Goal: Transaction & Acquisition: Obtain resource

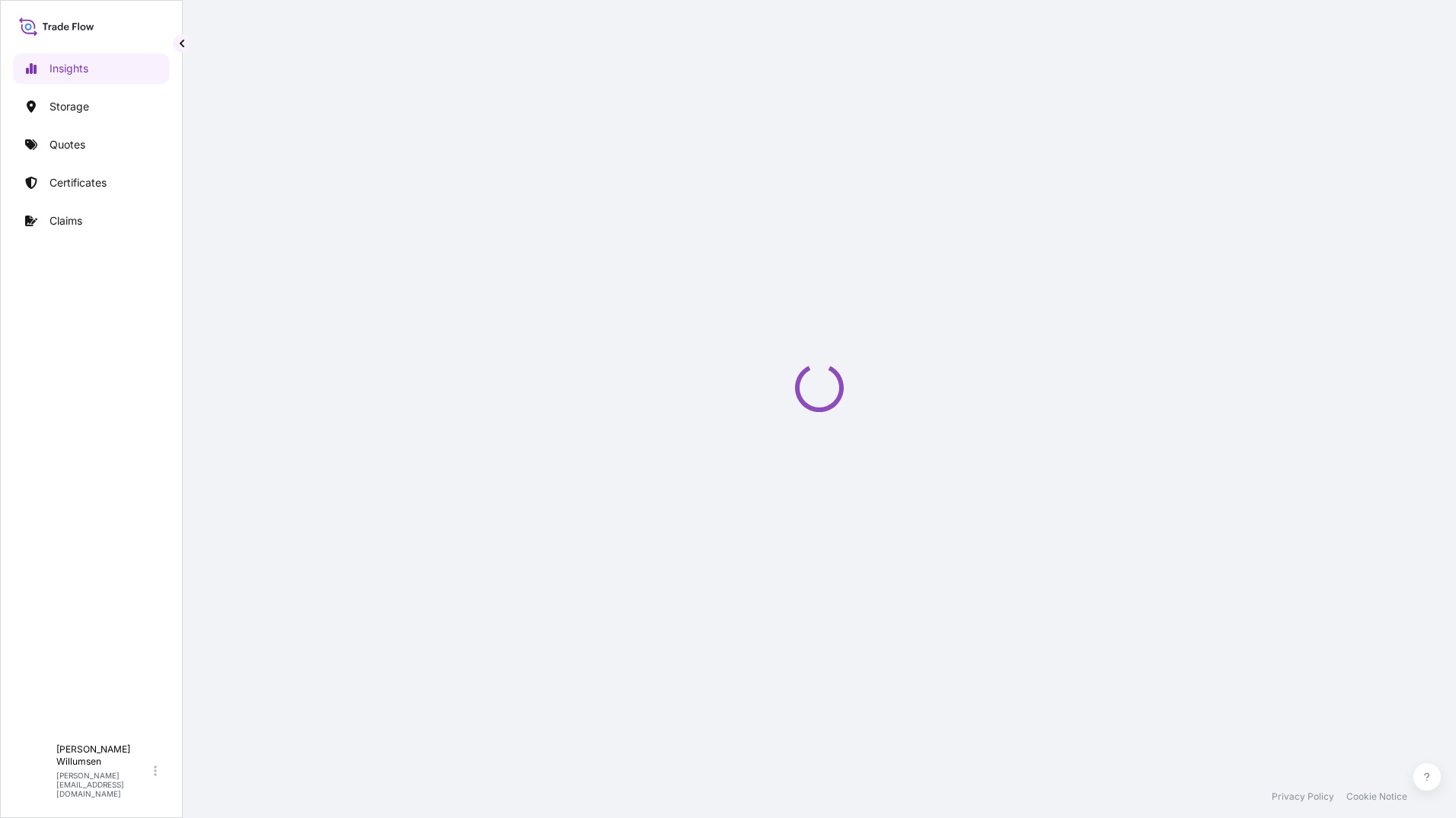
select select "2025"
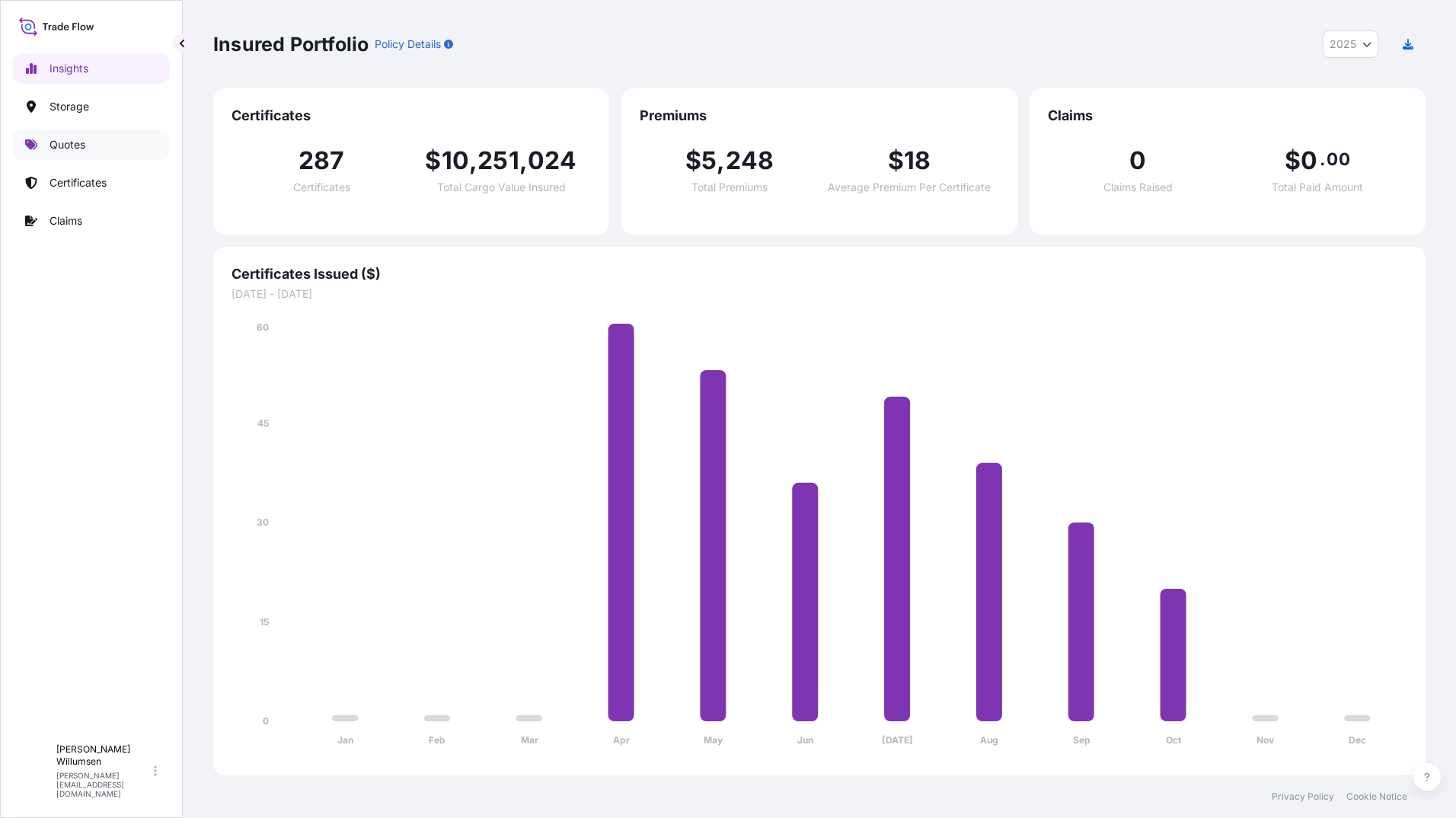
click at [89, 145] on link "Quotes" at bounding box center [91, 144] width 157 height 30
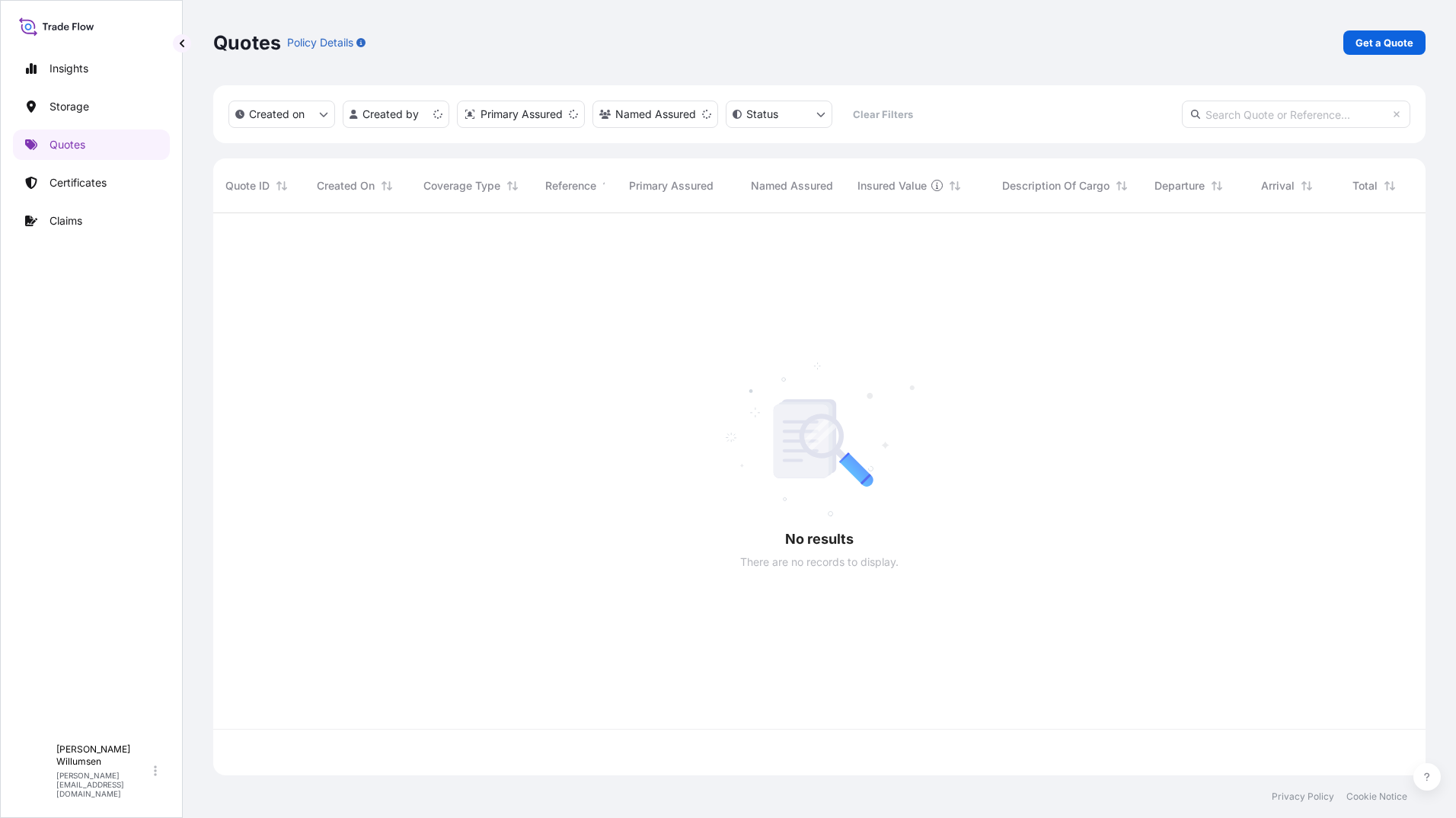
scroll to position [558, 1202]
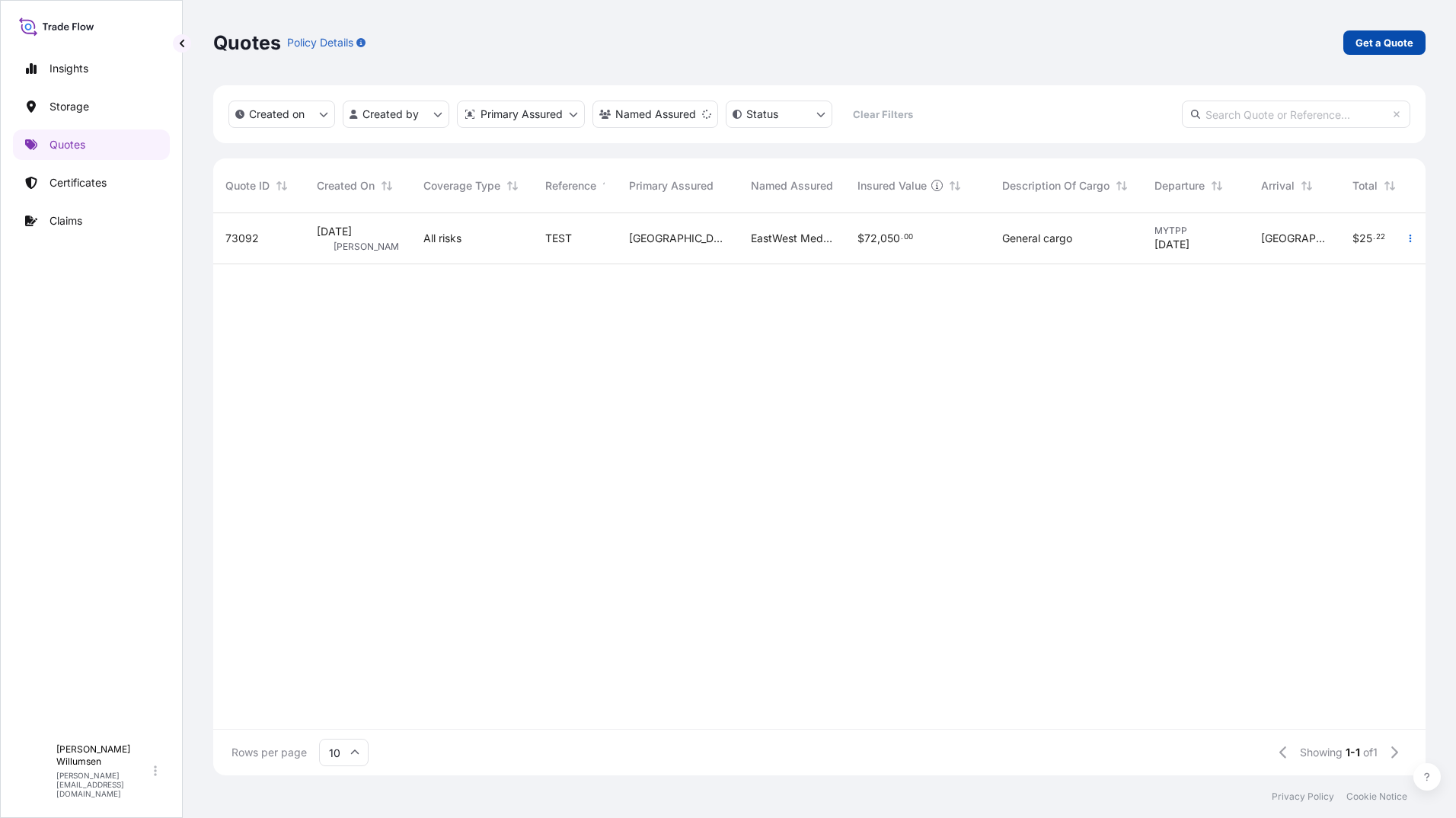
click at [1392, 46] on p "Get a Quote" at bounding box center [1384, 43] width 58 height 15
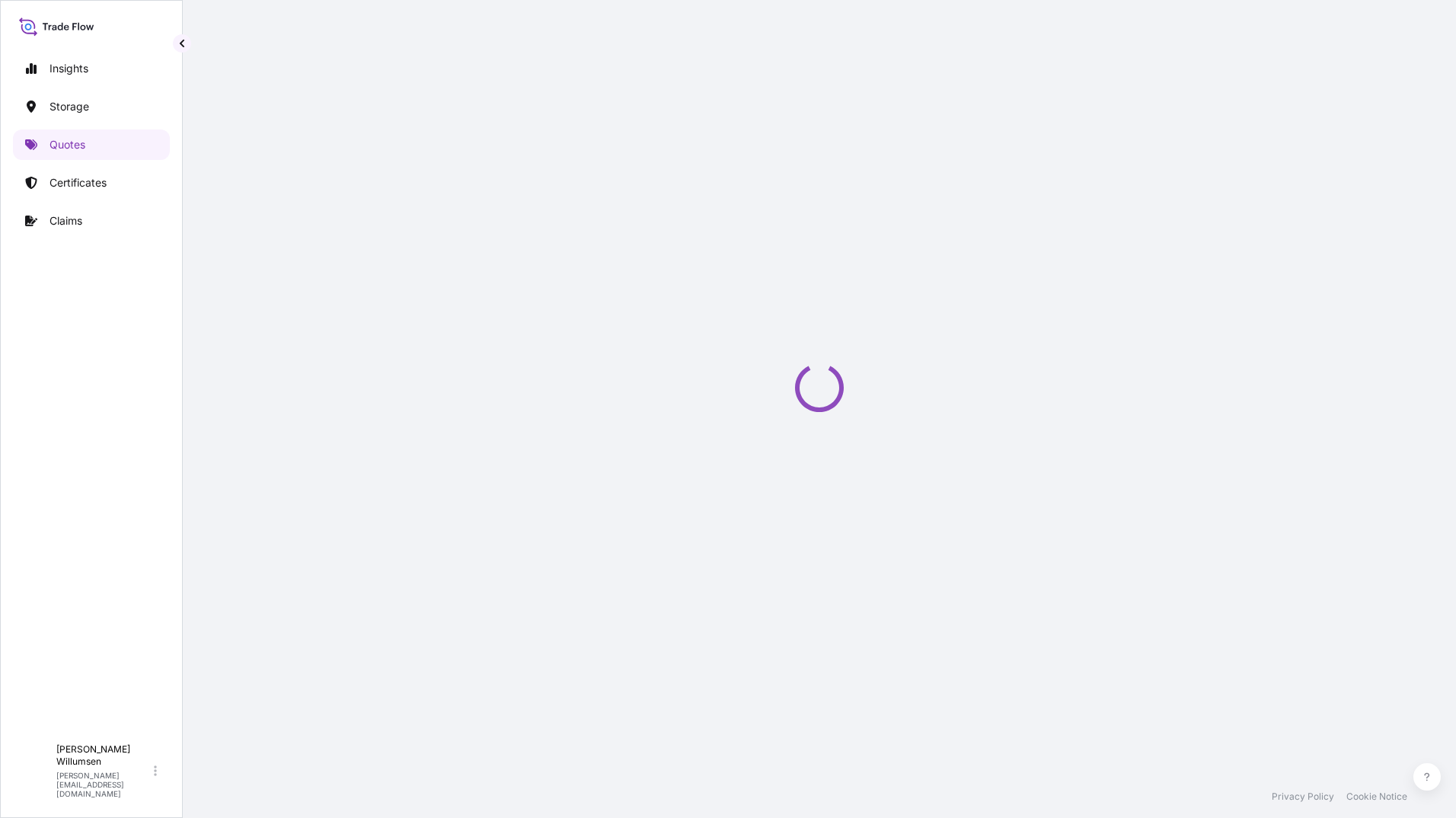
scroll to position [18, 0]
select select "Water"
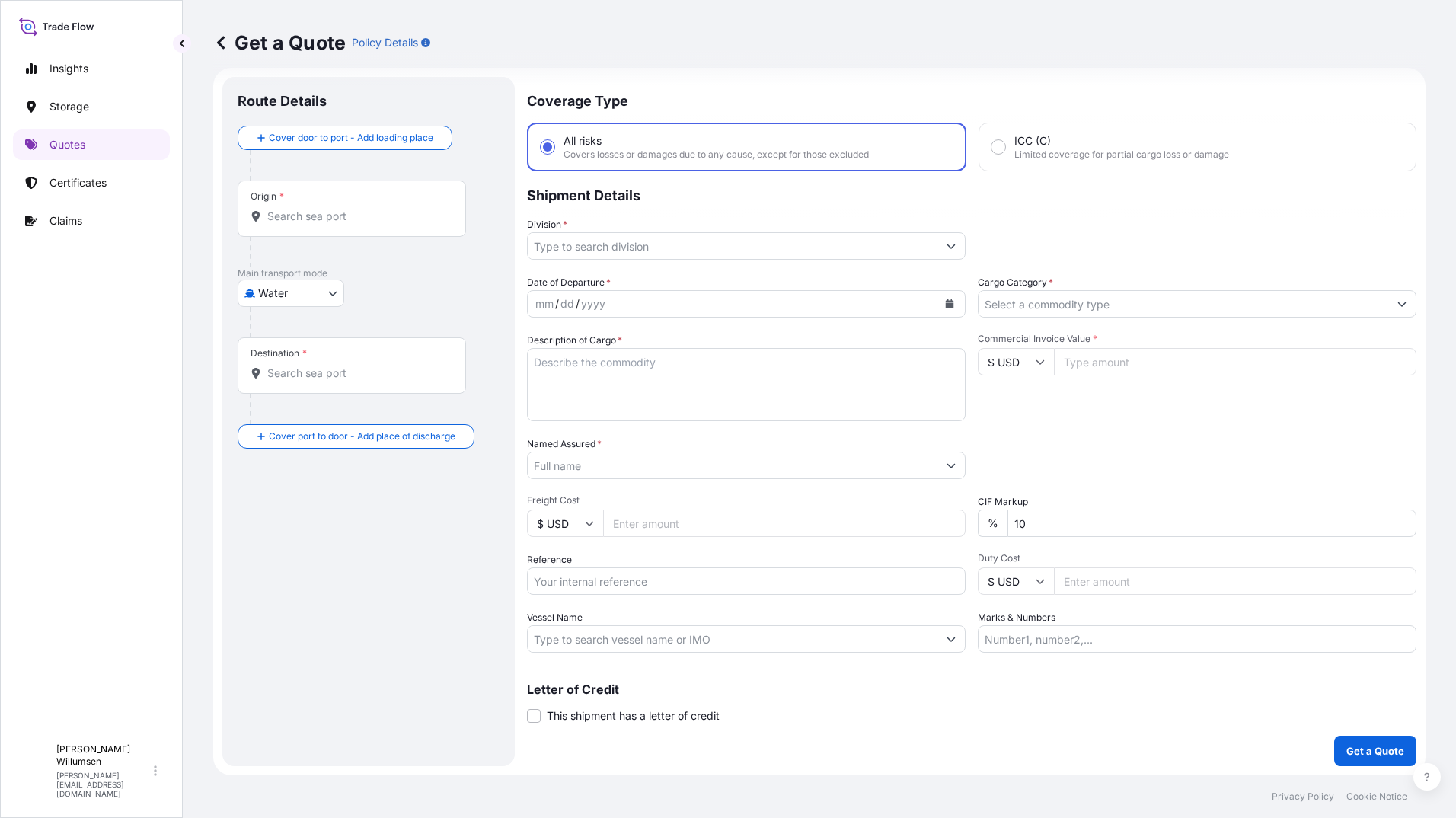
click at [351, 213] on input "Origin *" at bounding box center [356, 215] width 180 height 15
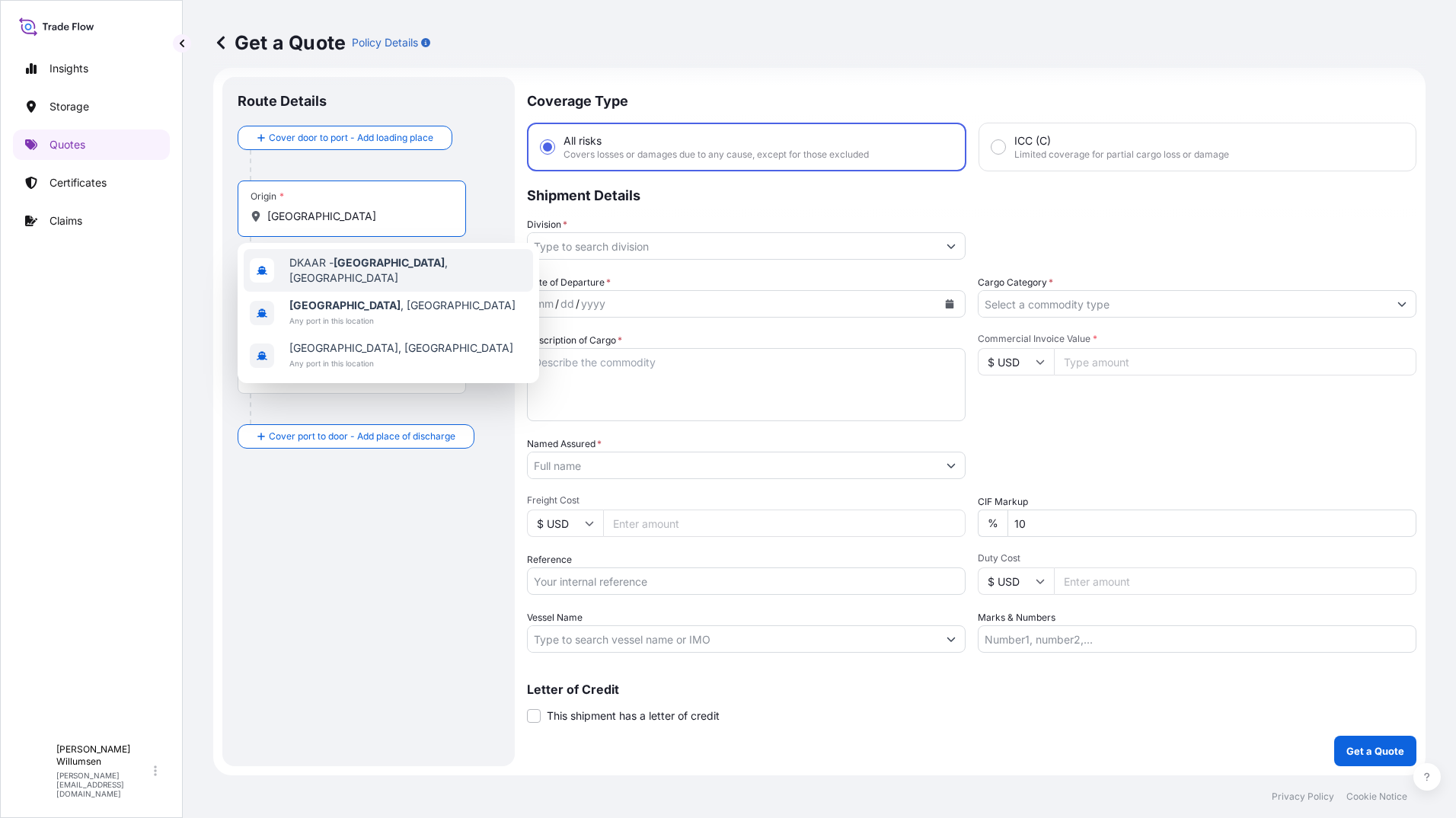
click at [412, 270] on span "DKAAR - [GEOGRAPHIC_DATA] , [GEOGRAPHIC_DATA]" at bounding box center [408, 270] width 238 height 30
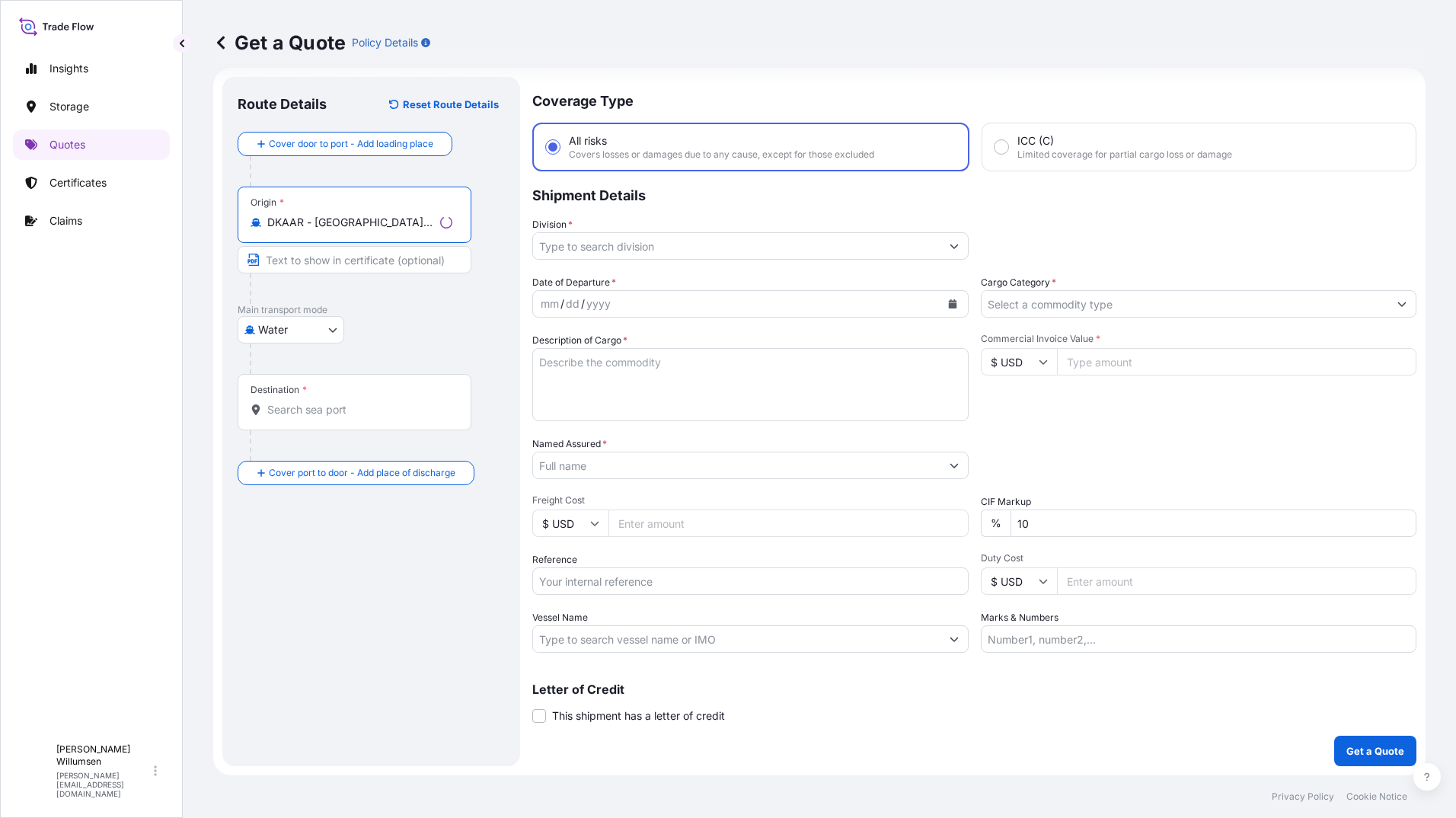
type input "DKAAR - [GEOGRAPHIC_DATA], [GEOGRAPHIC_DATA]"
click at [317, 404] on input "Destination *" at bounding box center [359, 409] width 185 height 15
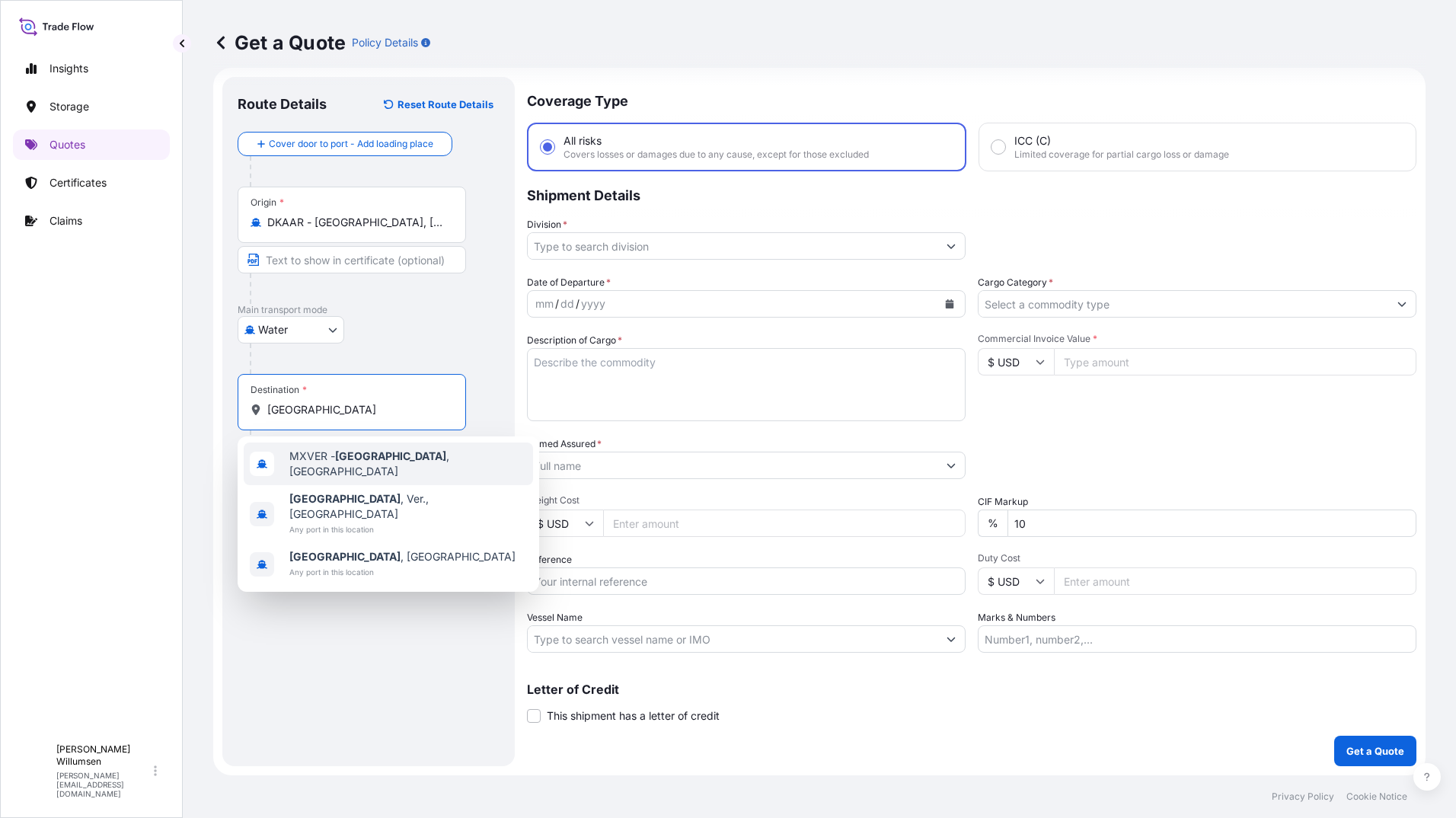
click at [395, 462] on span "MXVER - [GEOGRAPHIC_DATA] , [GEOGRAPHIC_DATA]" at bounding box center [408, 464] width 238 height 30
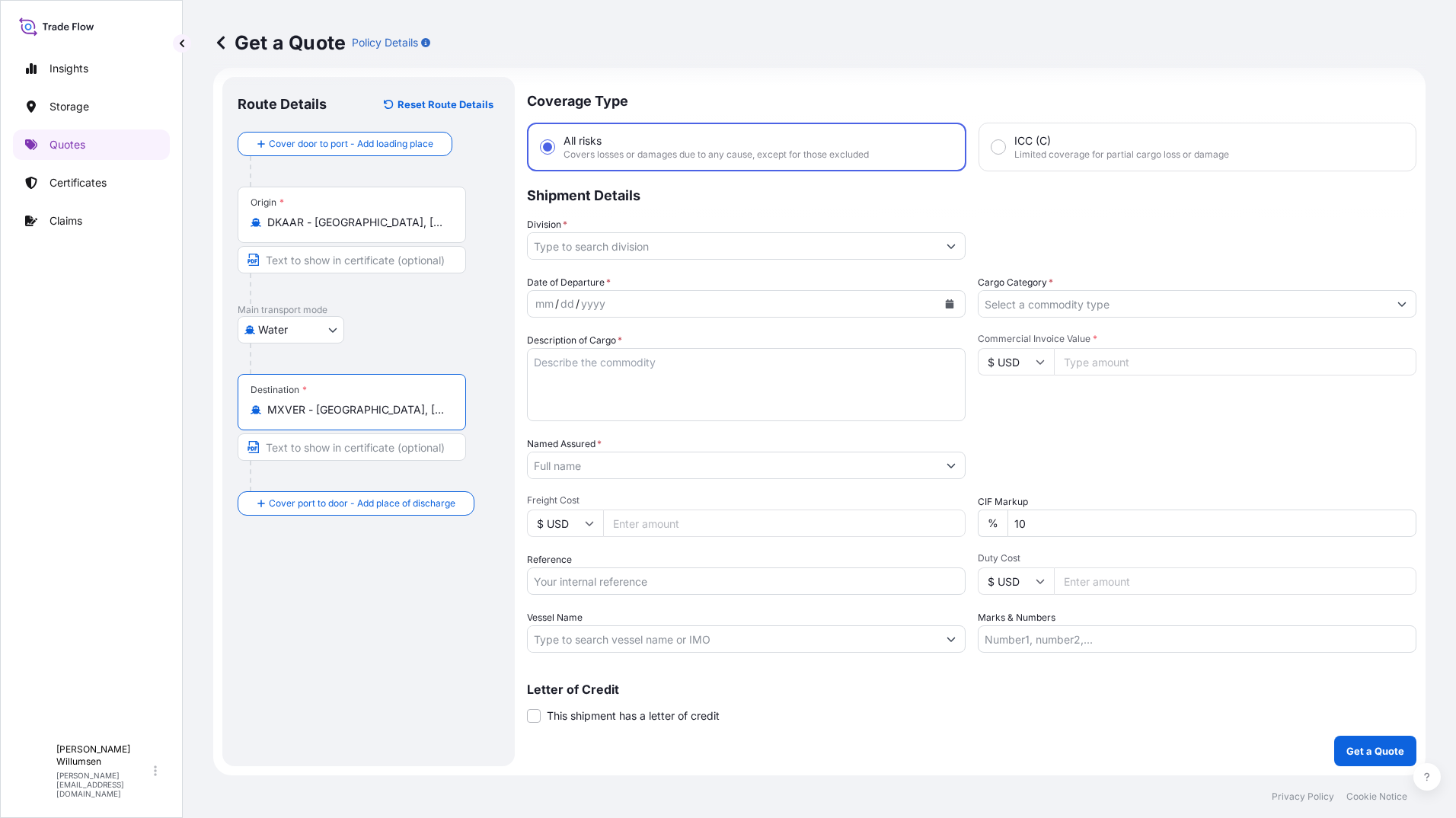
type input "MXVER - [GEOGRAPHIC_DATA], [GEOGRAPHIC_DATA]"
click at [651, 246] on input "Division *" at bounding box center [732, 245] width 410 height 27
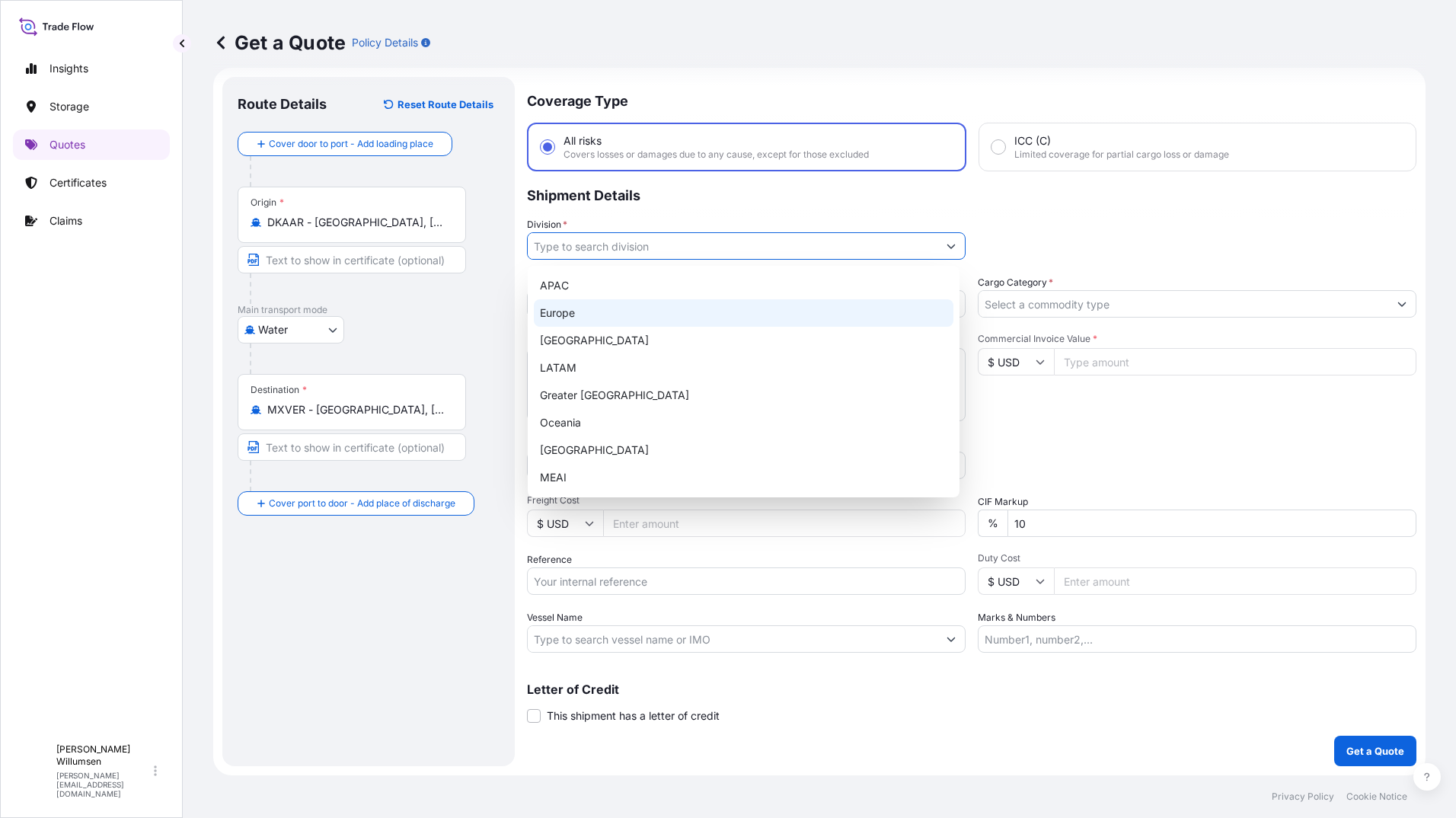
click at [623, 314] on div "Europe" at bounding box center [743, 313] width 419 height 27
type input "Europe"
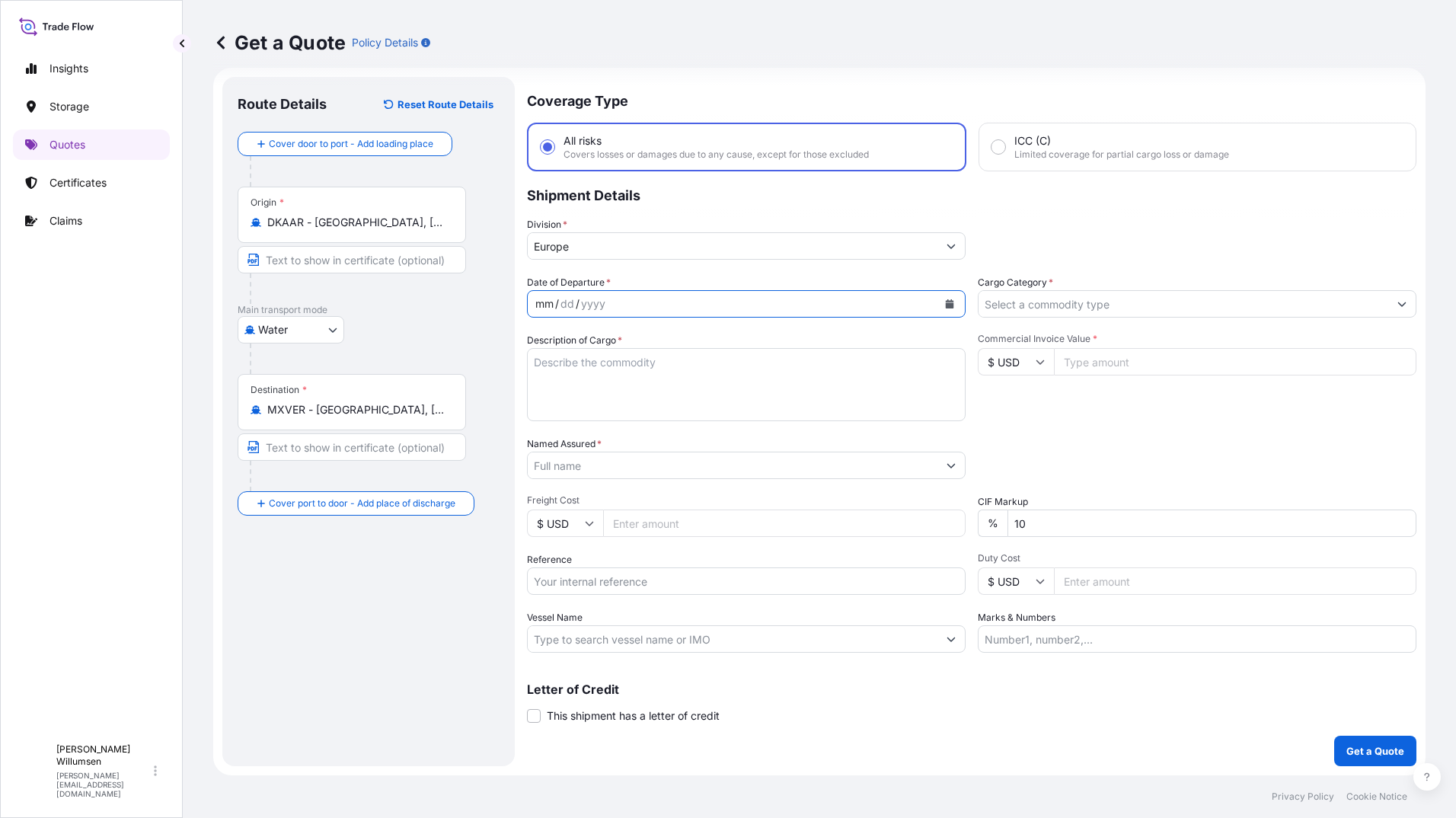
click at [659, 312] on div "mm / dd / yyyy" at bounding box center [732, 303] width 410 height 27
click at [946, 306] on icon "Calendar" at bounding box center [950, 304] width 8 height 9
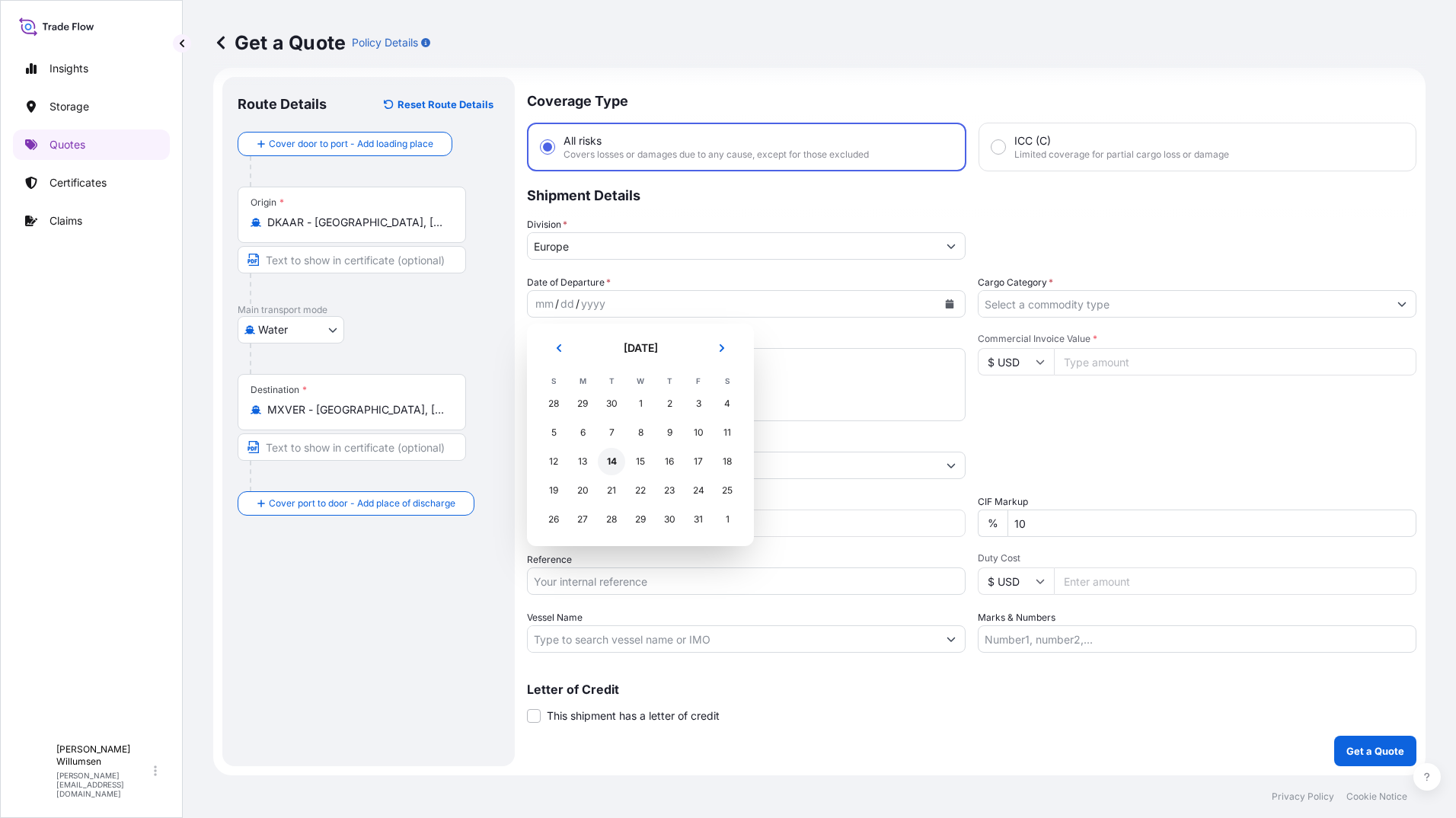
click at [615, 459] on div "14" at bounding box center [611, 461] width 27 height 27
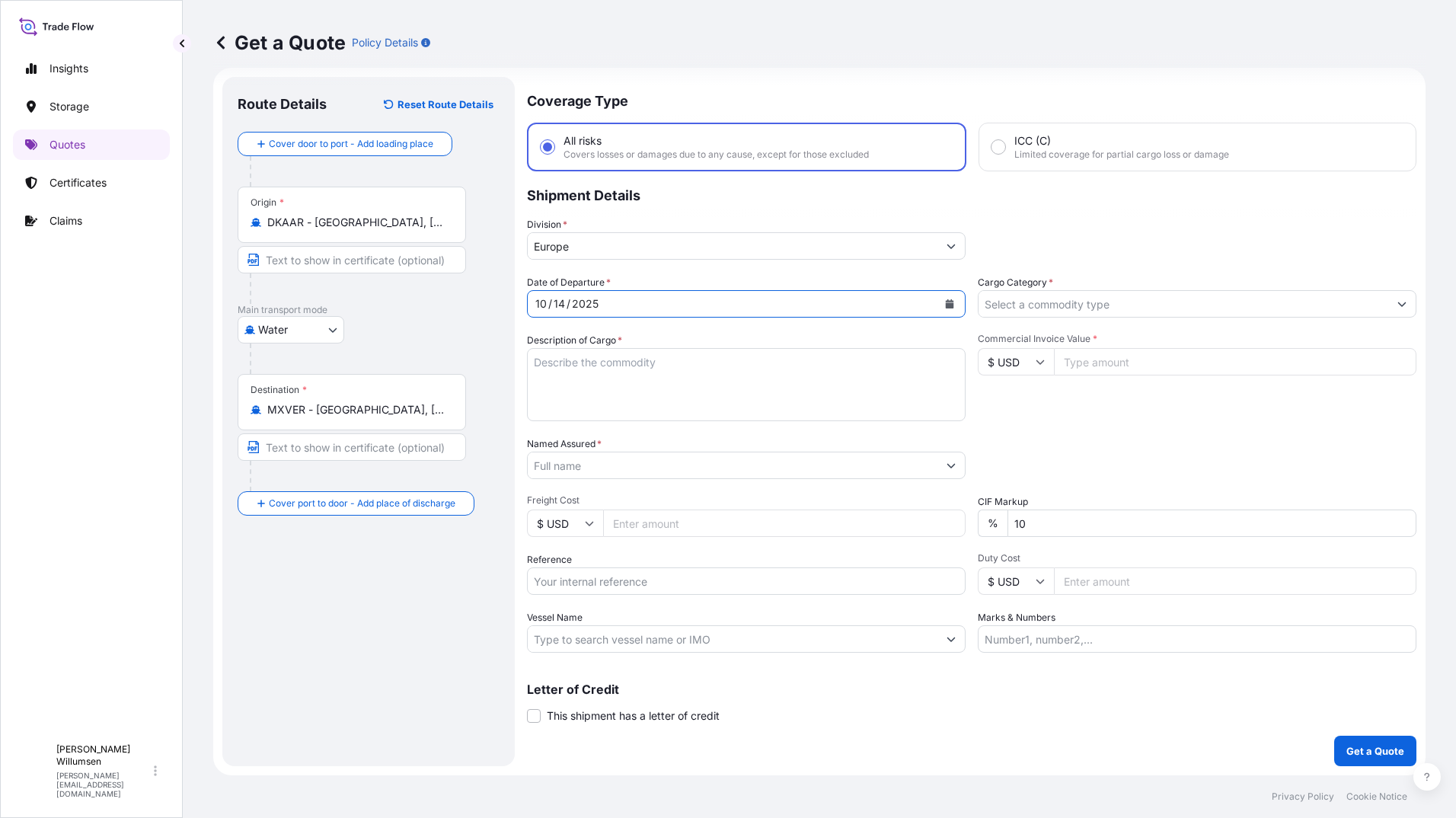
click at [680, 386] on textarea "Description of Cargo *" at bounding box center [746, 385] width 439 height 73
type textarea "Machinery"
click at [1062, 300] on input "Cargo Category *" at bounding box center [1184, 303] width 410 height 27
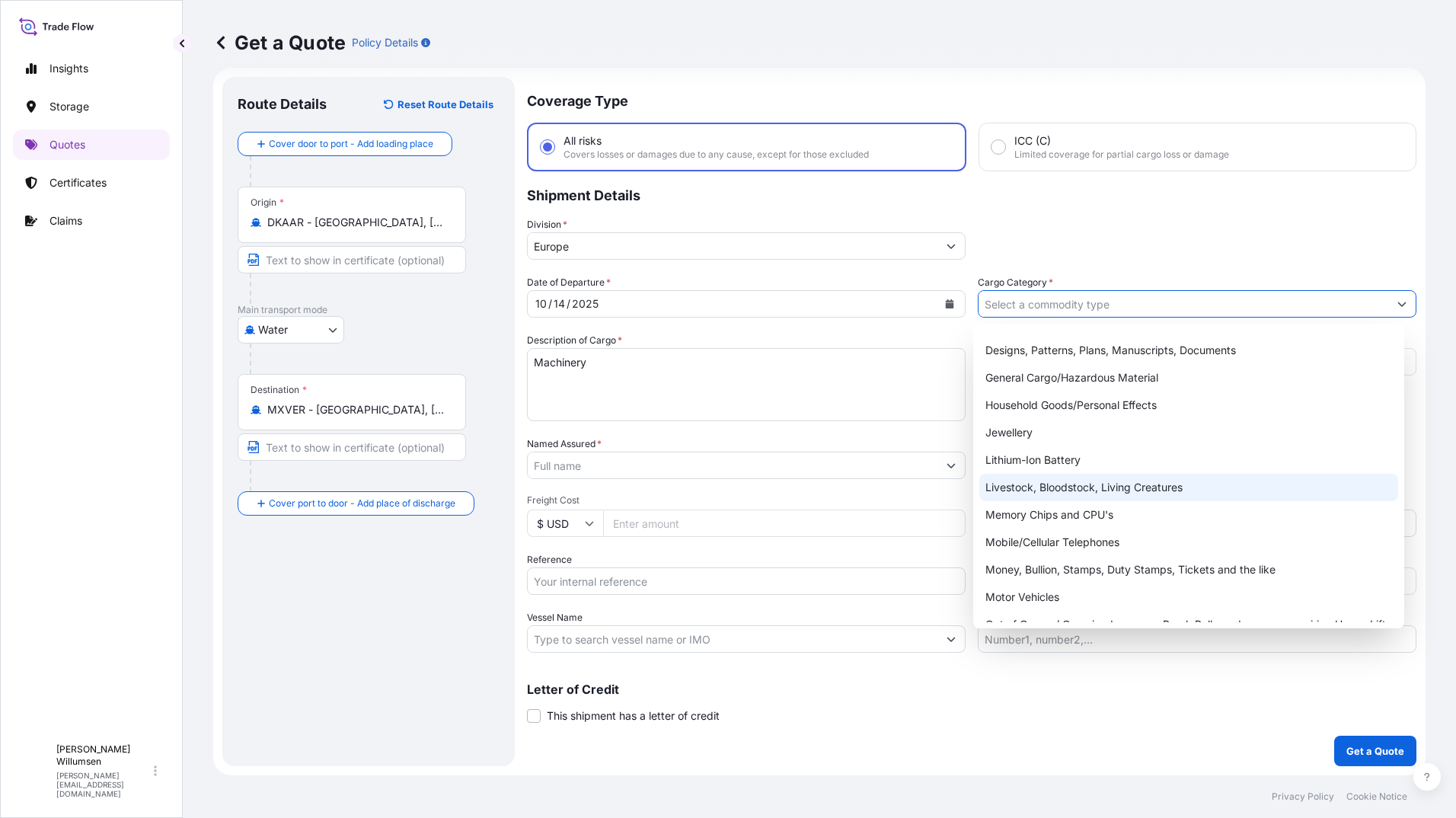
scroll to position [104, 0]
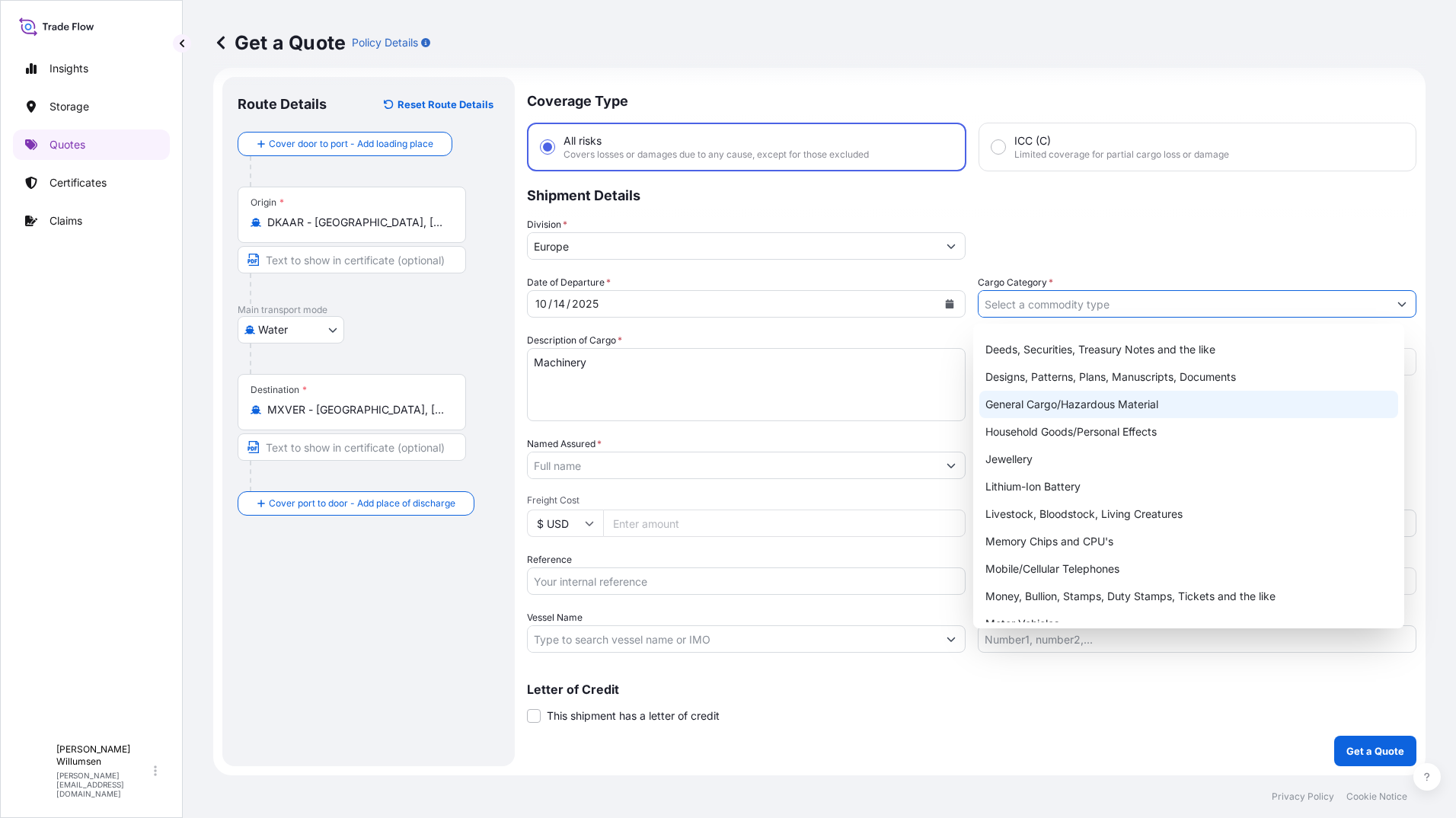
click at [1072, 400] on div "General Cargo/Hazardous Material" at bounding box center [1189, 404] width 419 height 27
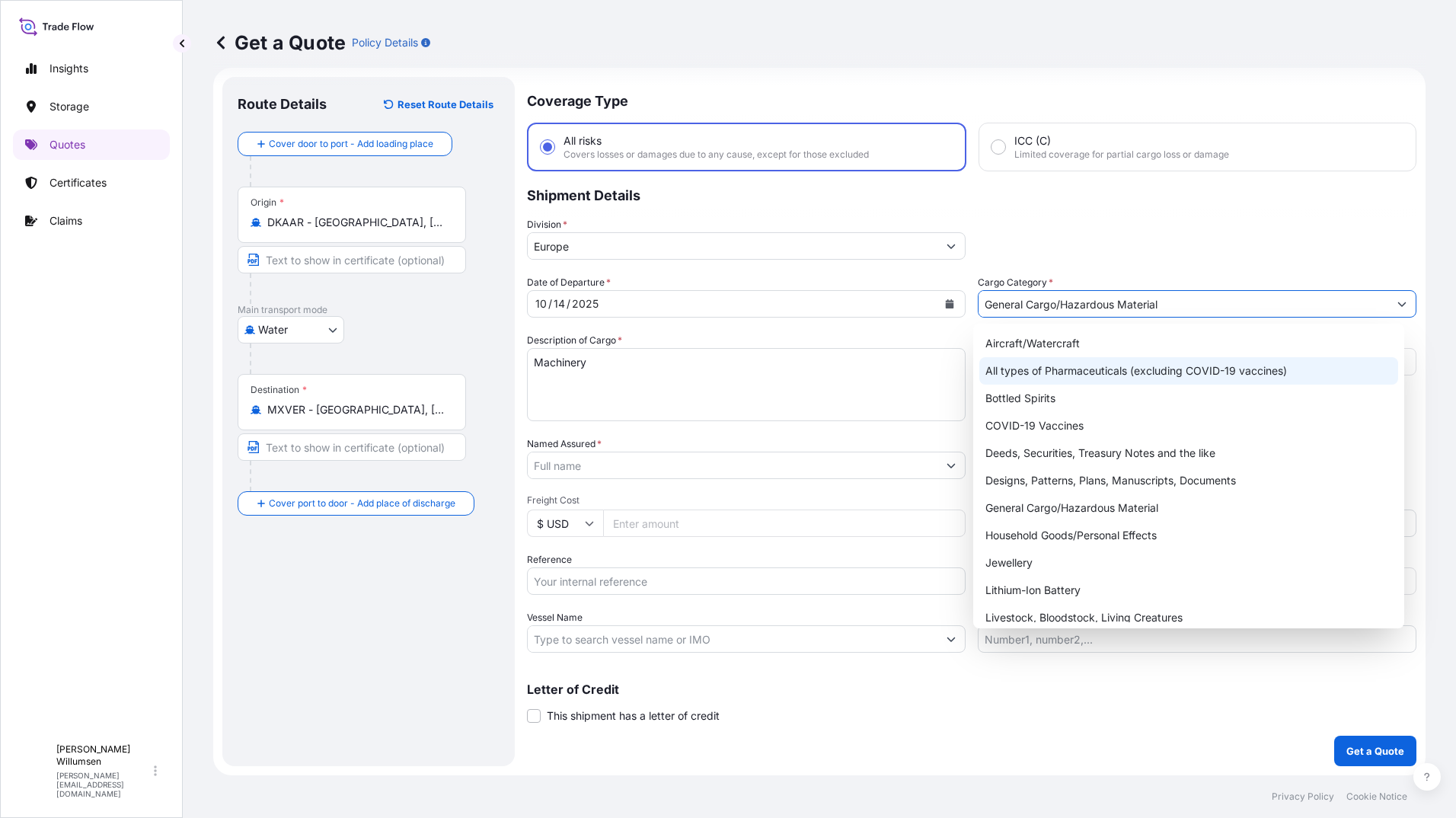
click at [1028, 364] on div "All types of Pharmaceuticals (excluding COVID-19 vaccines)" at bounding box center [1189, 370] width 419 height 27
type input "All types of Pharmaceuticals (excluding COVID-19 vaccines)"
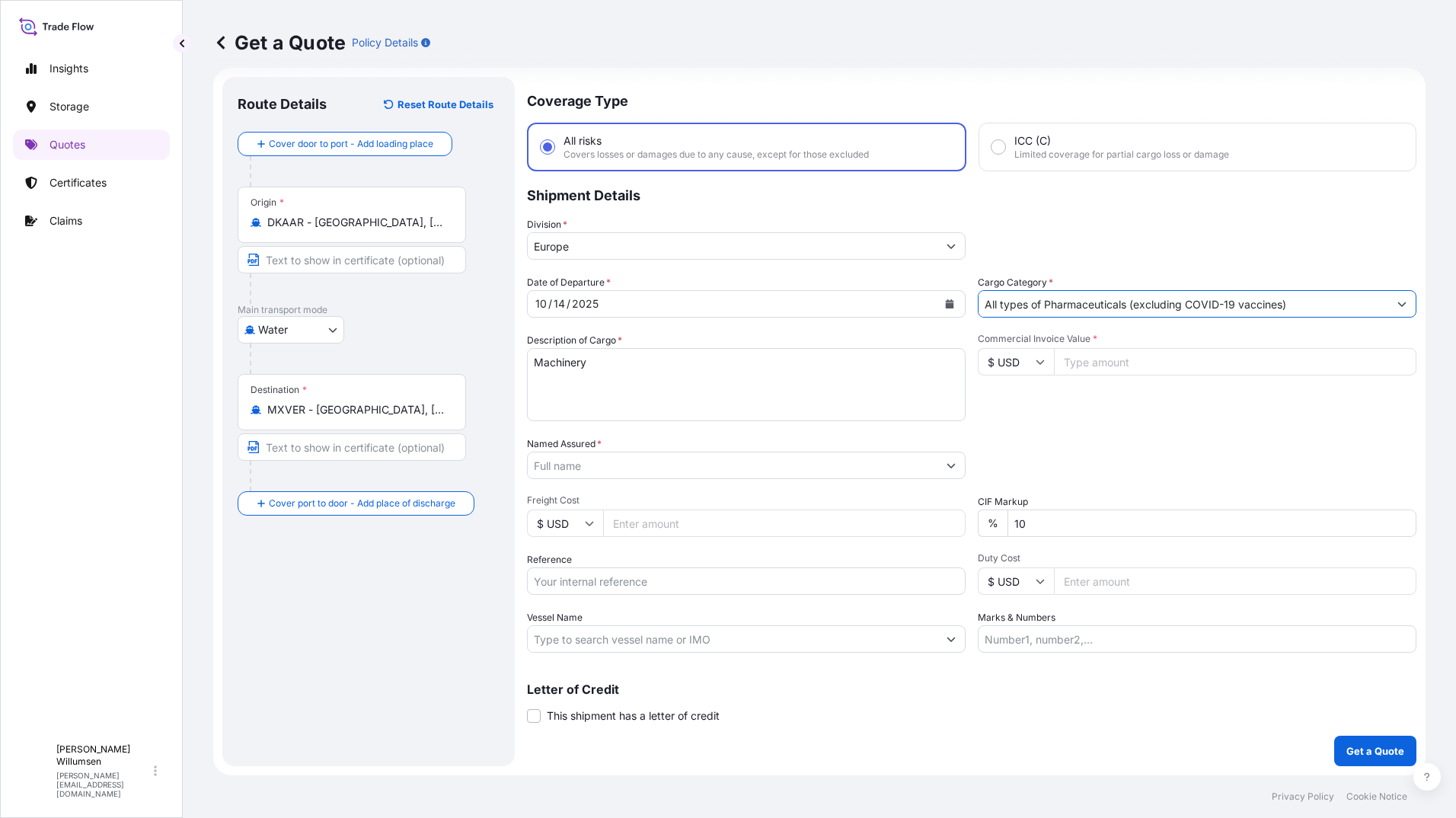
click at [1022, 361] on input "$ USD" at bounding box center [1016, 362] width 76 height 27
click at [1018, 401] on div "€ EUR" at bounding box center [1011, 403] width 64 height 29
type input "€ EUR"
click at [1112, 370] on input "Commercial Invoice Value *" at bounding box center [1235, 362] width 363 height 27
type input "12964"
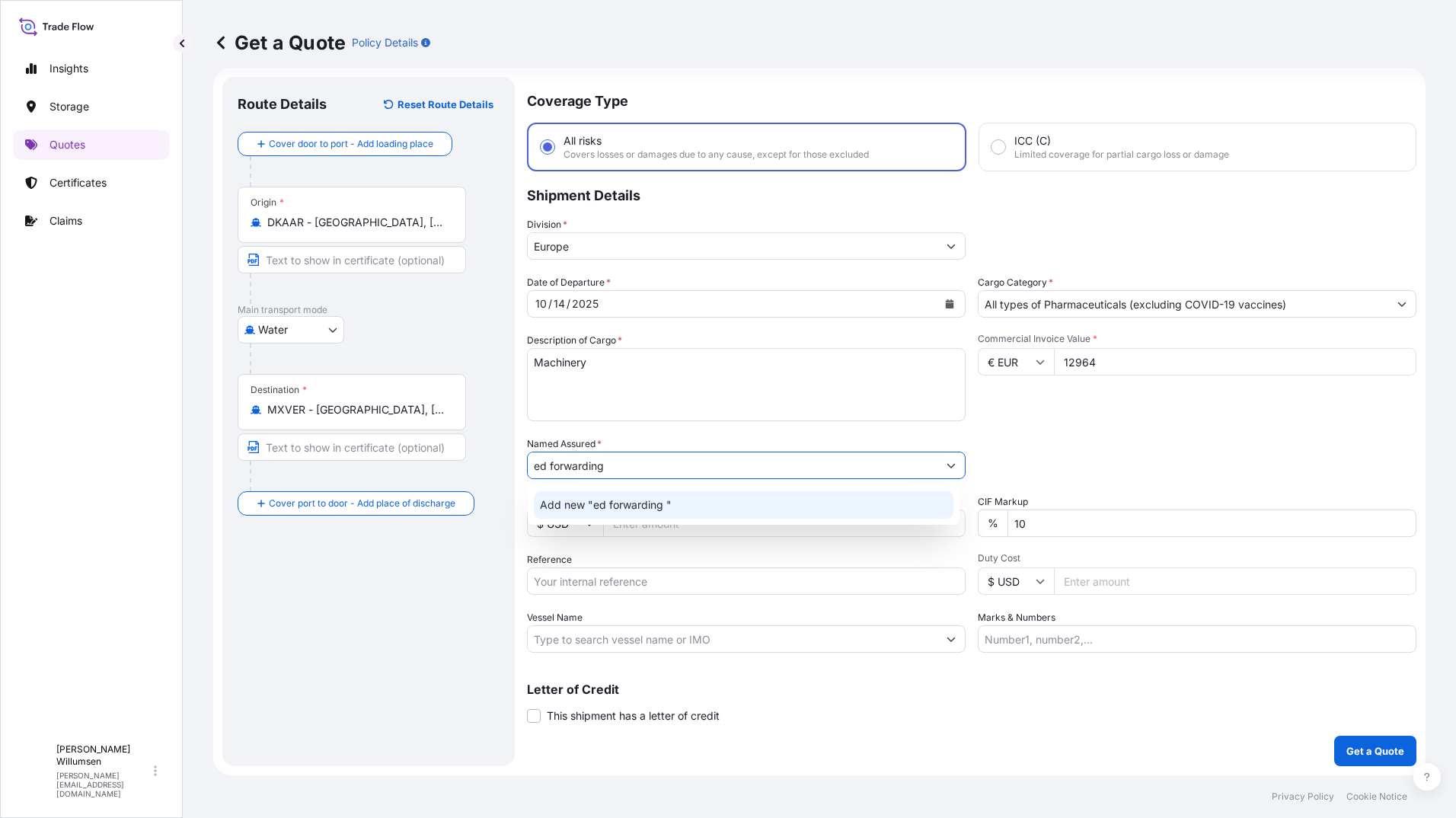
click at [732, 494] on div "Add new "ed forwarding "" at bounding box center [743, 504] width 419 height 27
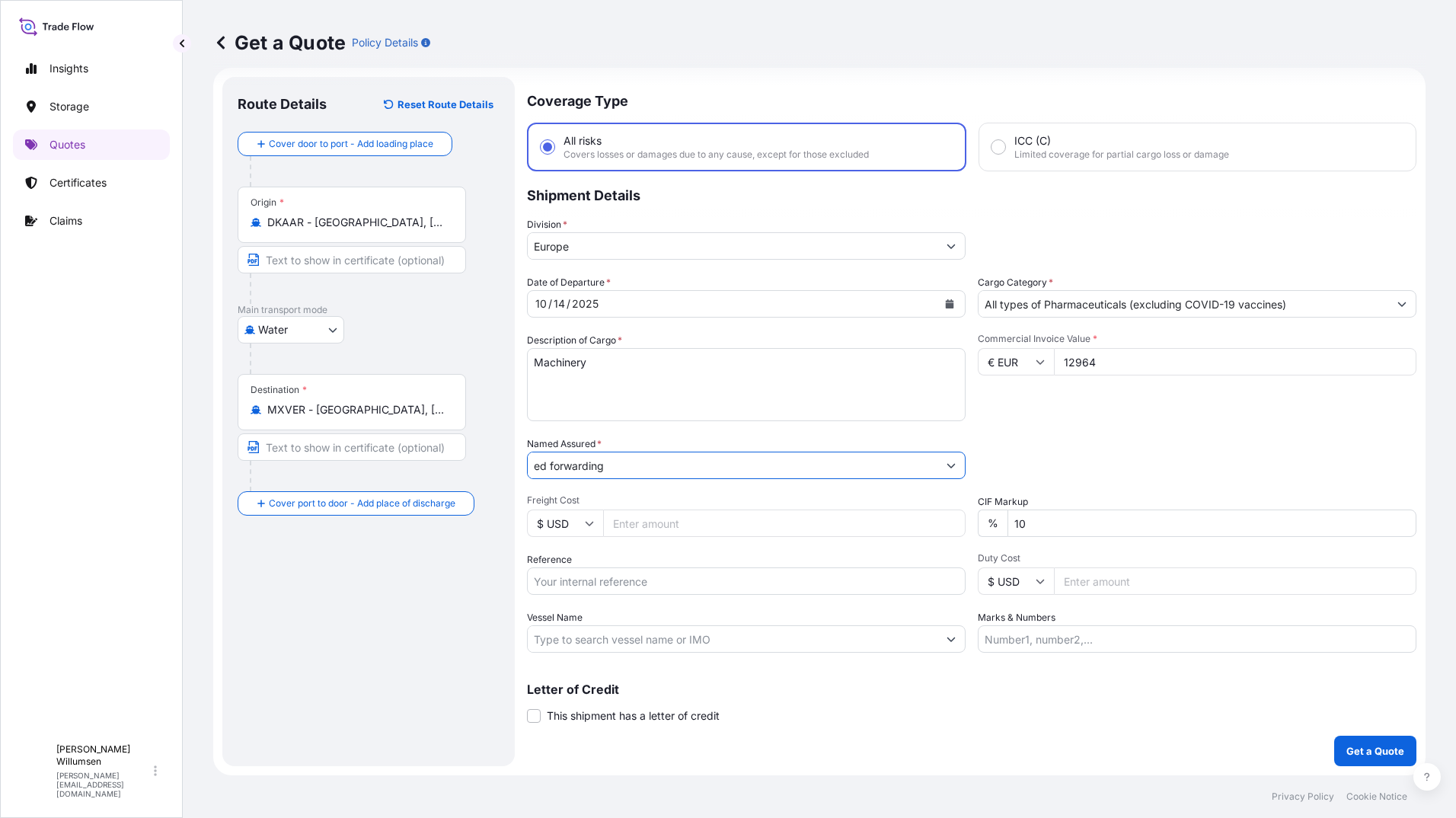
type input "ed forwarding"
click at [677, 526] on input "Freight Cost" at bounding box center [784, 523] width 363 height 27
click at [556, 526] on input "$ USD" at bounding box center [565, 523] width 76 height 27
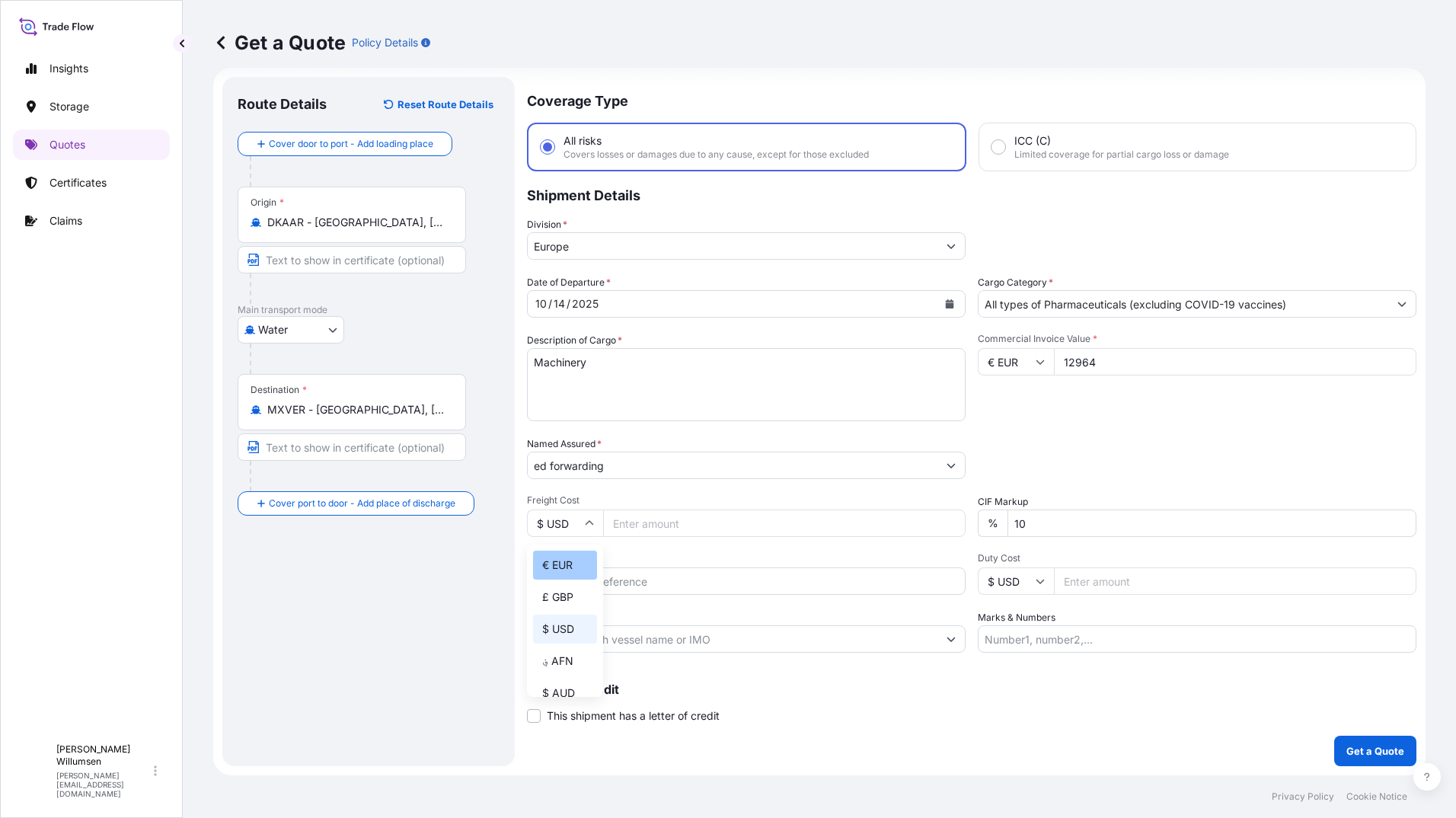
click at [580, 565] on div "€ EUR" at bounding box center [565, 565] width 64 height 29
type input "€ EUR"
click at [695, 522] on input "Freight Cost" at bounding box center [784, 523] width 363 height 27
type input "655"
click at [1351, 755] on p "Get a Quote" at bounding box center [1375, 750] width 58 height 15
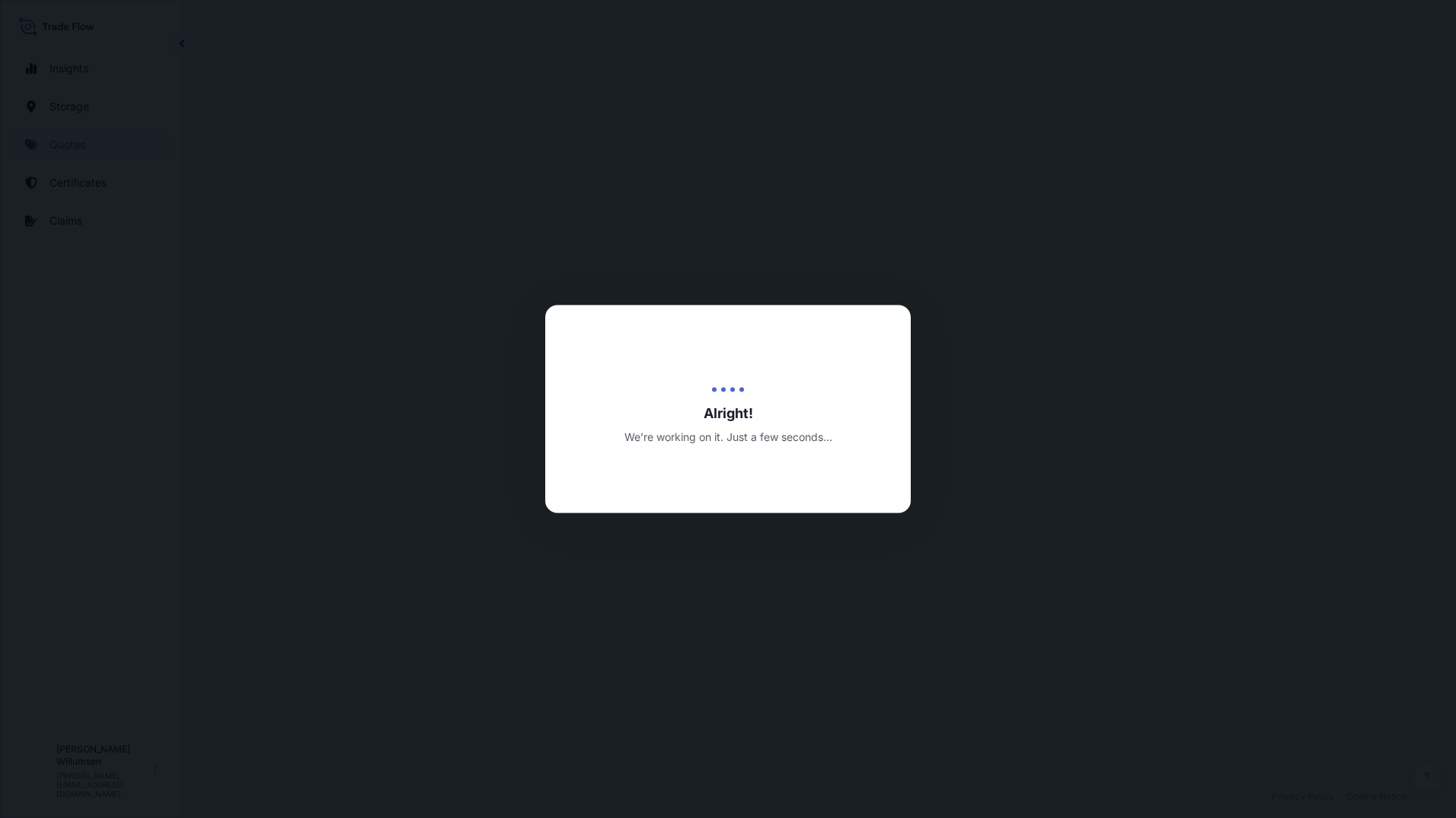
select select "Water"
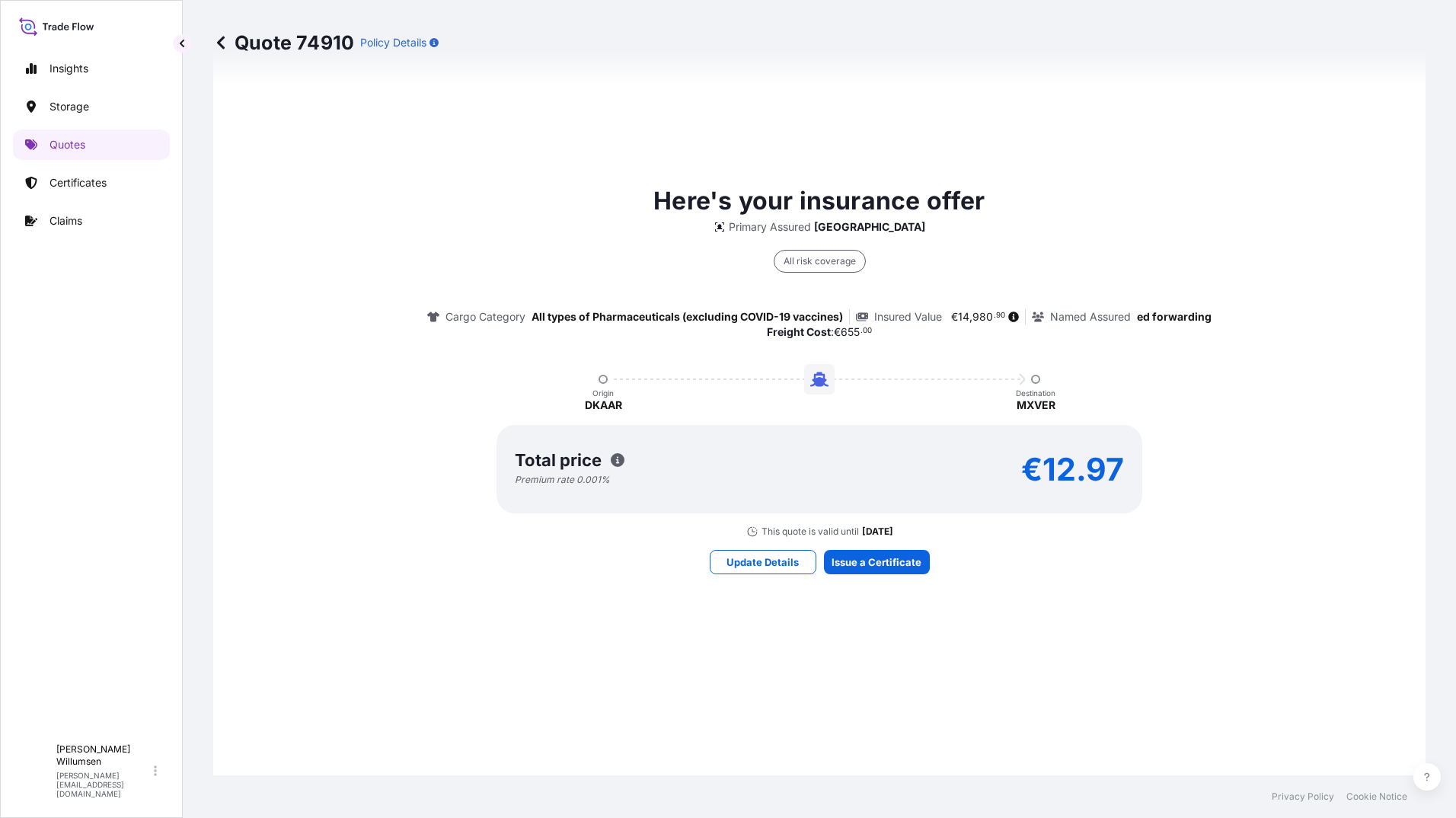
scroll to position [1036, 0]
